Goal: Task Accomplishment & Management: Use online tool/utility

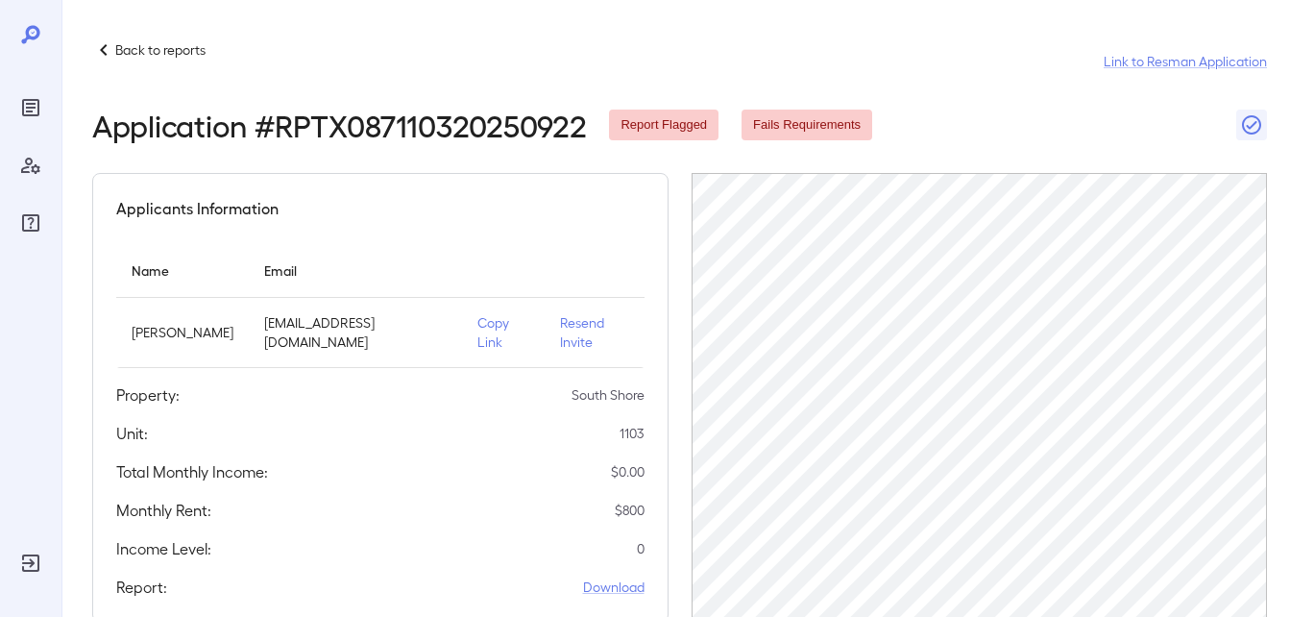
click at [123, 42] on p "Back to reports" at bounding box center [160, 49] width 90 height 19
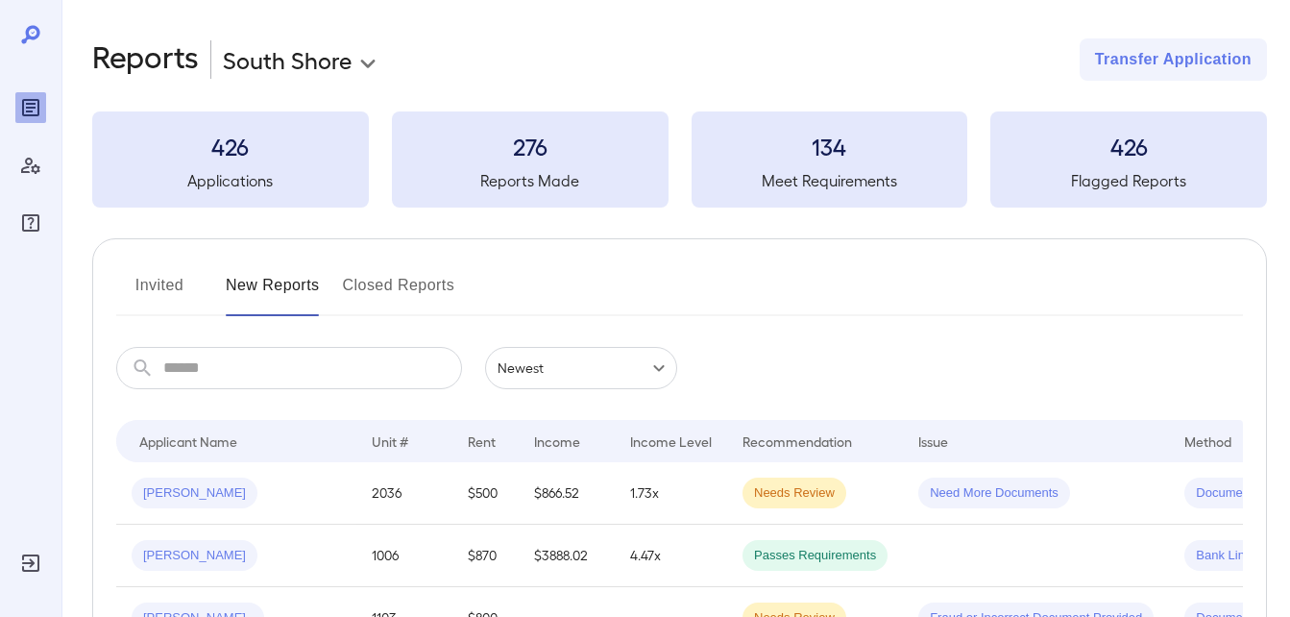
click at [163, 288] on button "Invited" at bounding box center [159, 293] width 86 height 46
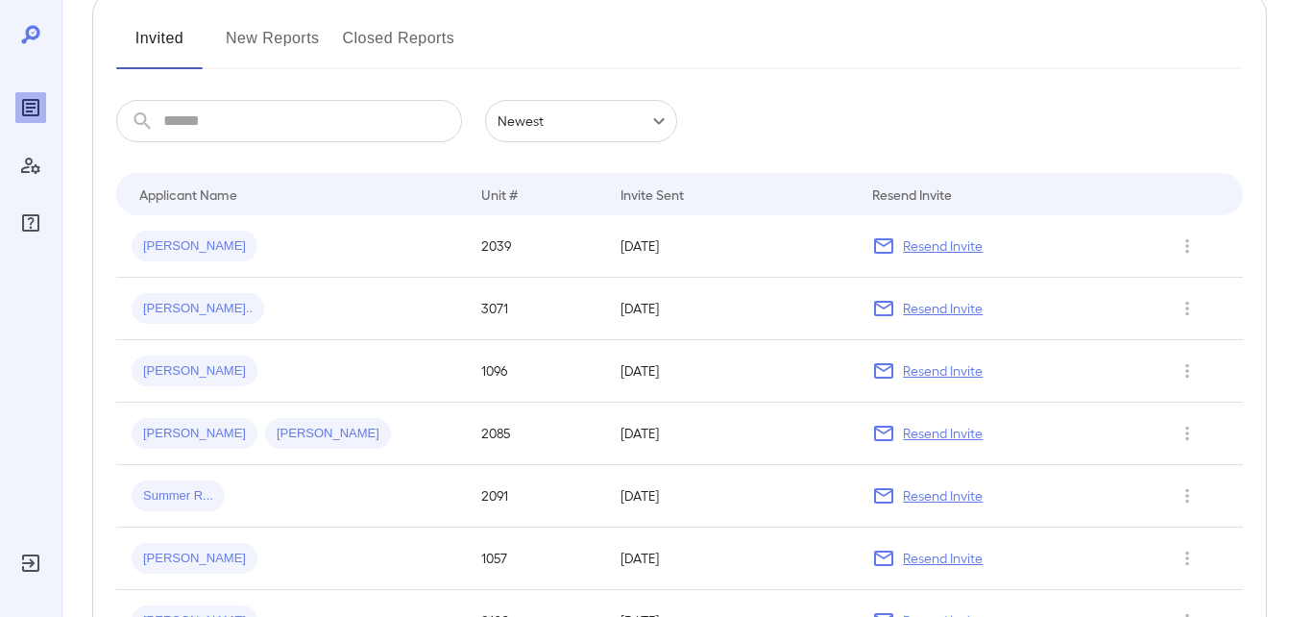
scroll to position [288, 0]
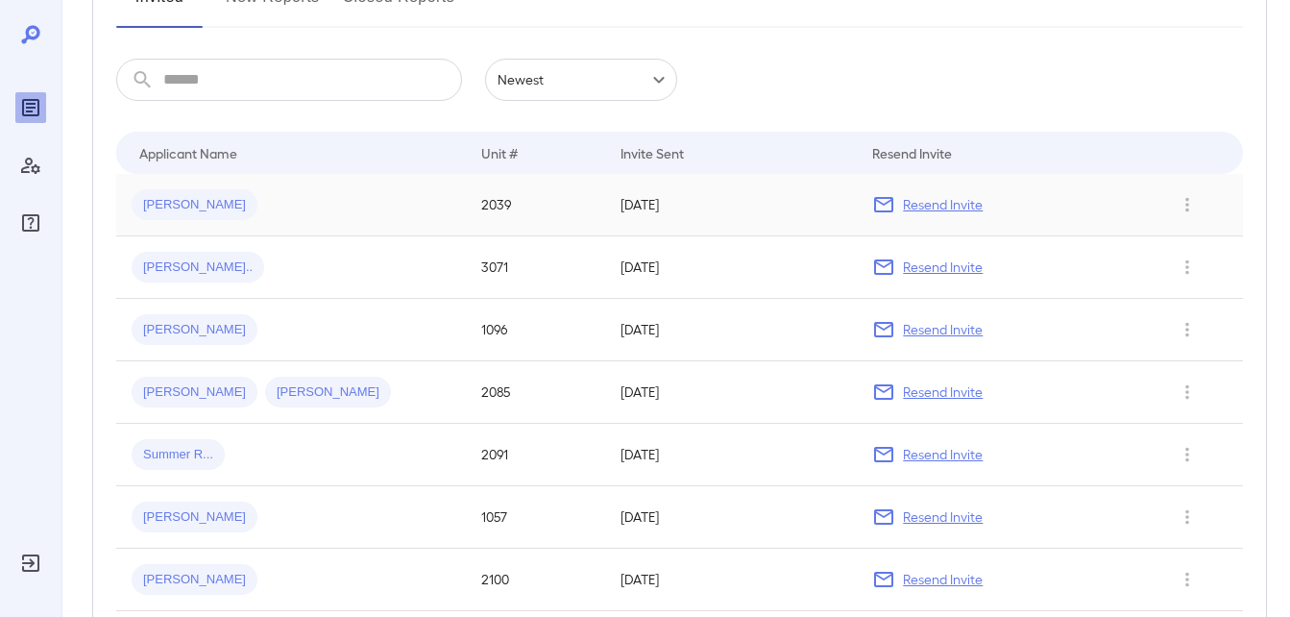
click at [183, 207] on span "Daimi H..." at bounding box center [195, 205] width 126 height 18
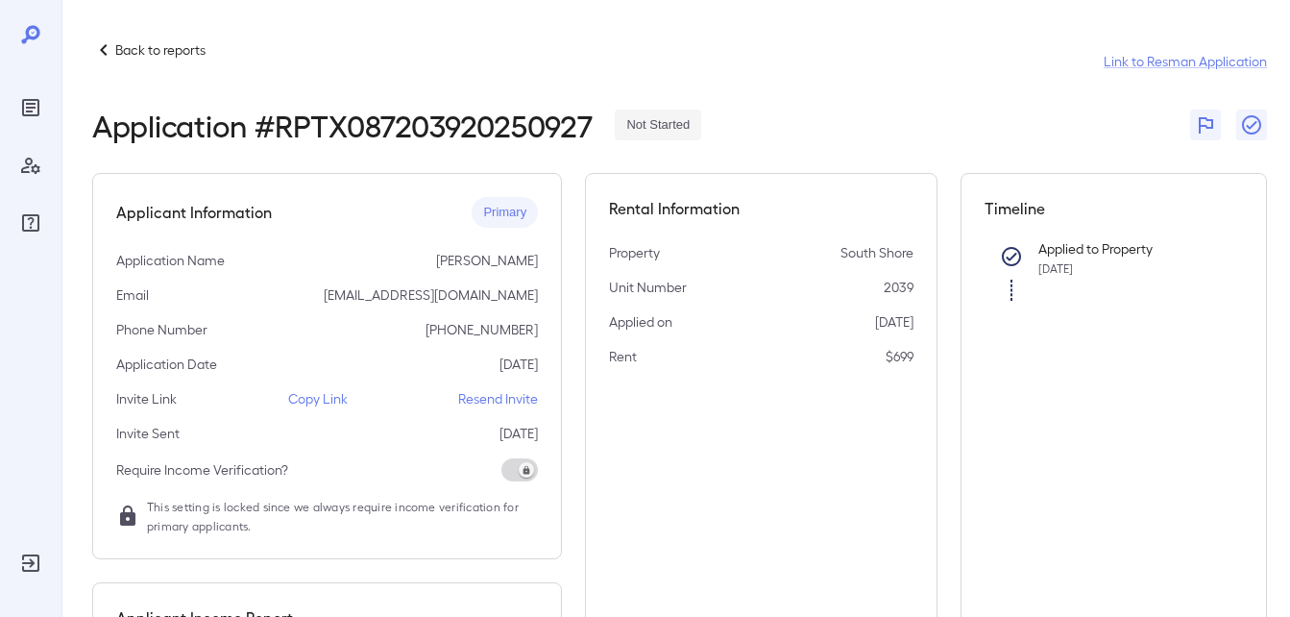
click at [322, 400] on p "Copy Link" at bounding box center [318, 398] width 60 height 19
